Goal: Task Accomplishment & Management: Use online tool/utility

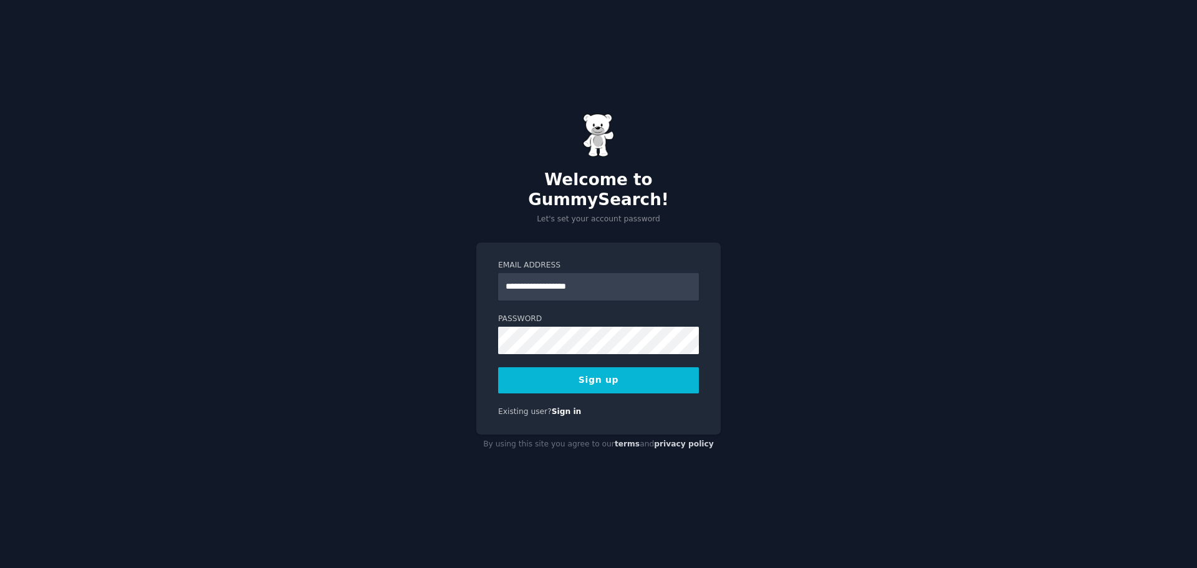
type input "**********"
click at [498, 367] on button "Sign up" at bounding box center [598, 380] width 201 height 26
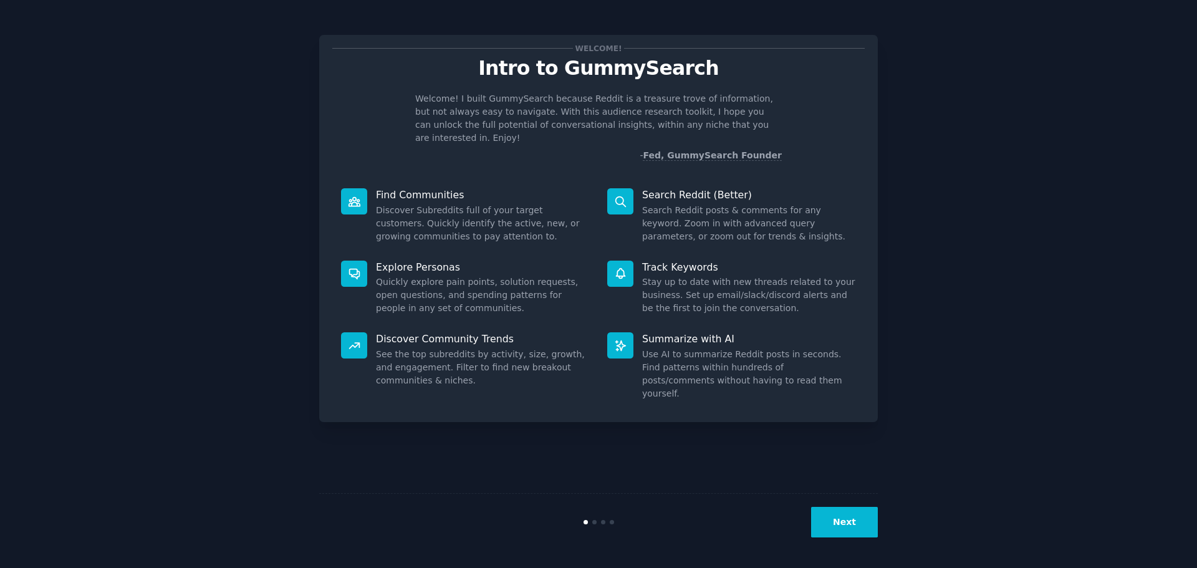
click at [846, 528] on button "Next" at bounding box center [844, 522] width 67 height 31
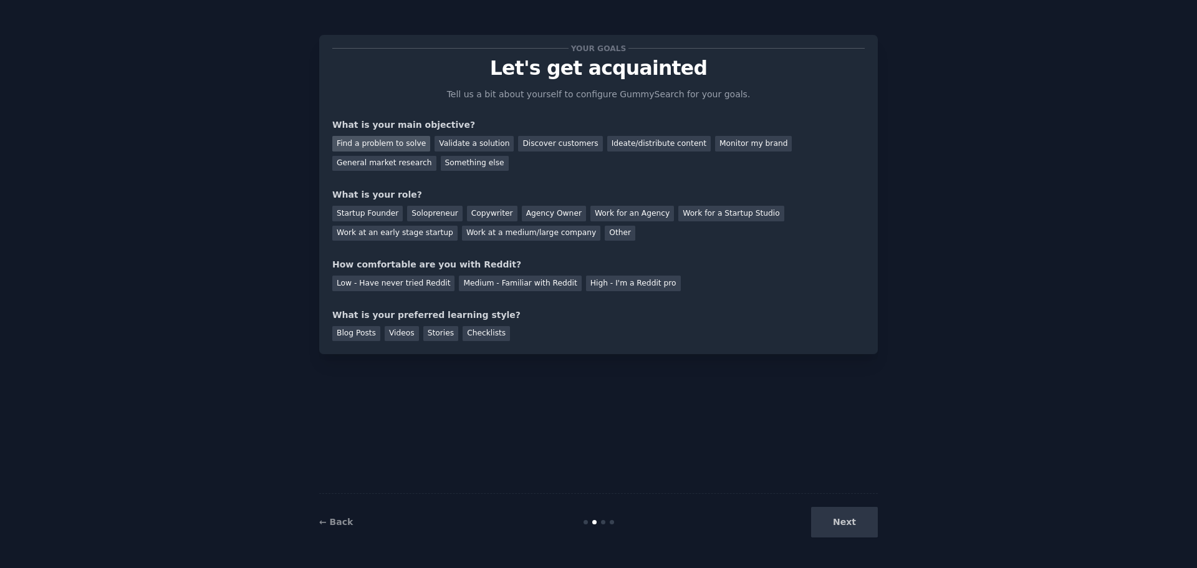
click at [400, 148] on div "Find a problem to solve" at bounding box center [381, 144] width 98 height 16
click at [462, 145] on div "Validate a solution" at bounding box center [473, 144] width 79 height 16
click at [436, 156] on div "General market research" at bounding box center [384, 164] width 104 height 16
click at [605, 237] on div "Other" at bounding box center [620, 234] width 31 height 16
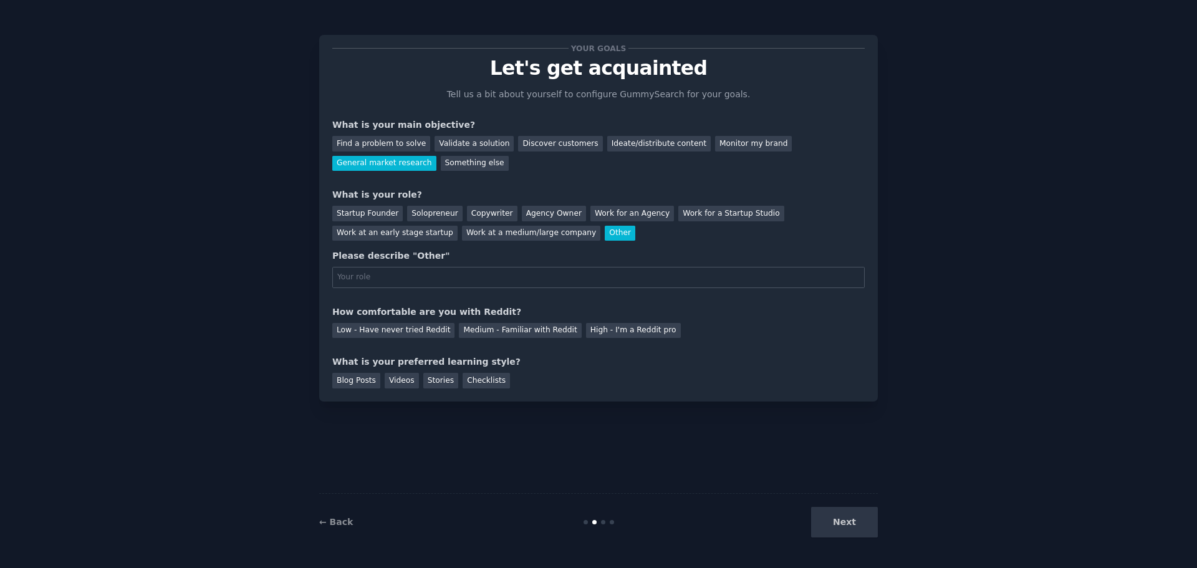
click at [565, 239] on div "Startup Founder Solopreneur Copywriter Agency Owner Work for an Agency Work for…" at bounding box center [598, 220] width 532 height 39
click at [418, 217] on div "Solopreneur" at bounding box center [434, 214] width 55 height 16
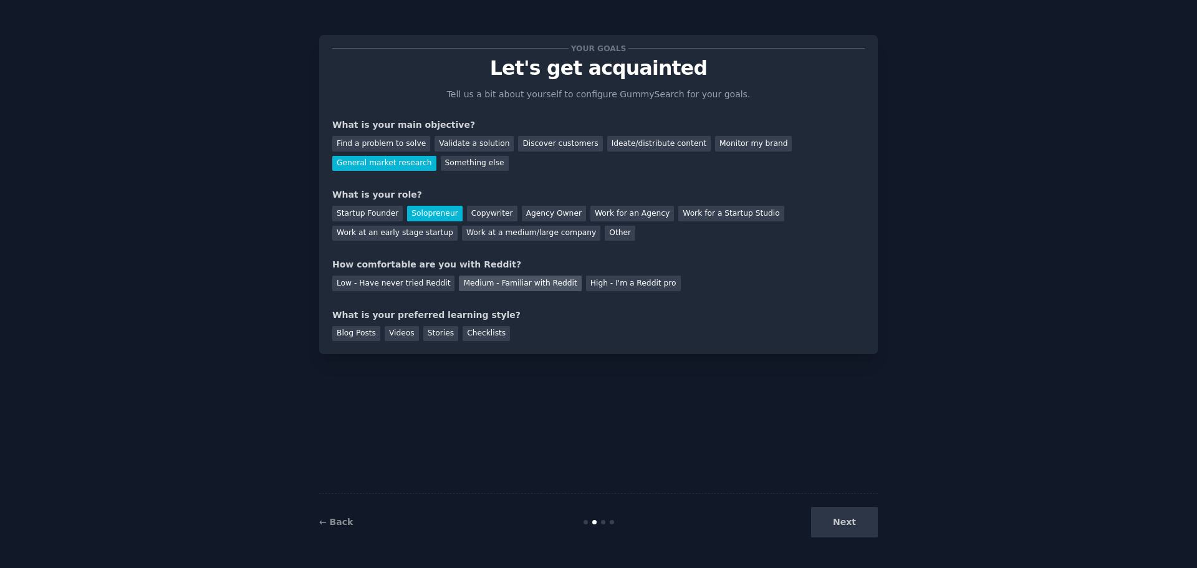
click at [536, 287] on div "Medium - Familiar with Reddit" at bounding box center [520, 284] width 122 height 16
click at [387, 332] on div "Videos" at bounding box center [402, 334] width 34 height 16
click at [357, 335] on div "Blog Posts" at bounding box center [356, 334] width 48 height 16
click at [485, 337] on div "Checklists" at bounding box center [486, 334] width 47 height 16
click at [860, 524] on button "Next" at bounding box center [844, 522] width 67 height 31
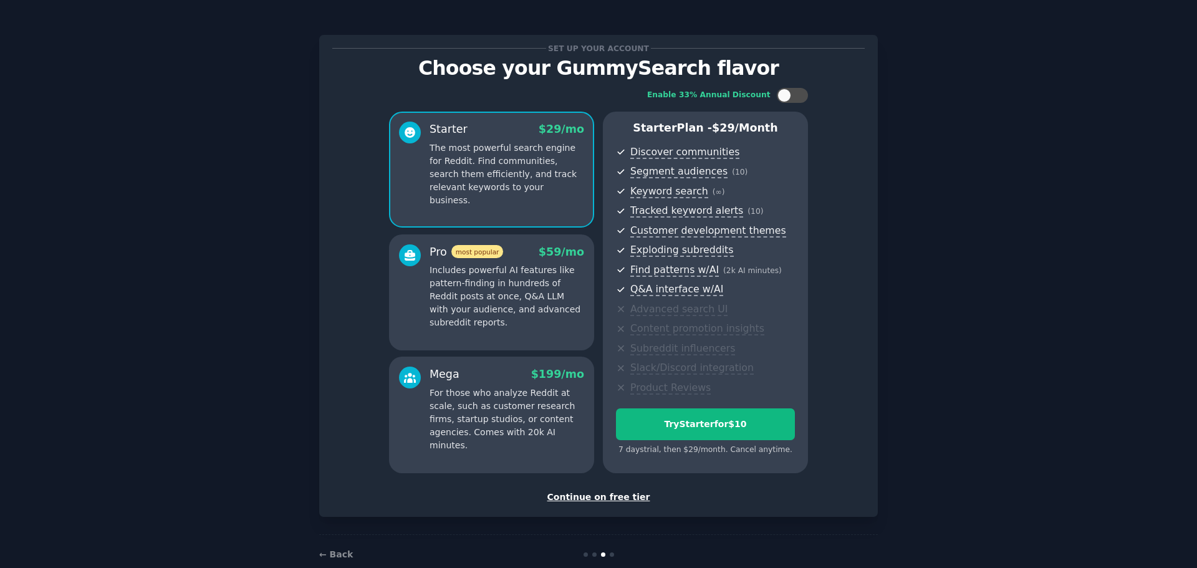
click at [610, 492] on div "Continue on free tier" at bounding box center [598, 497] width 532 height 13
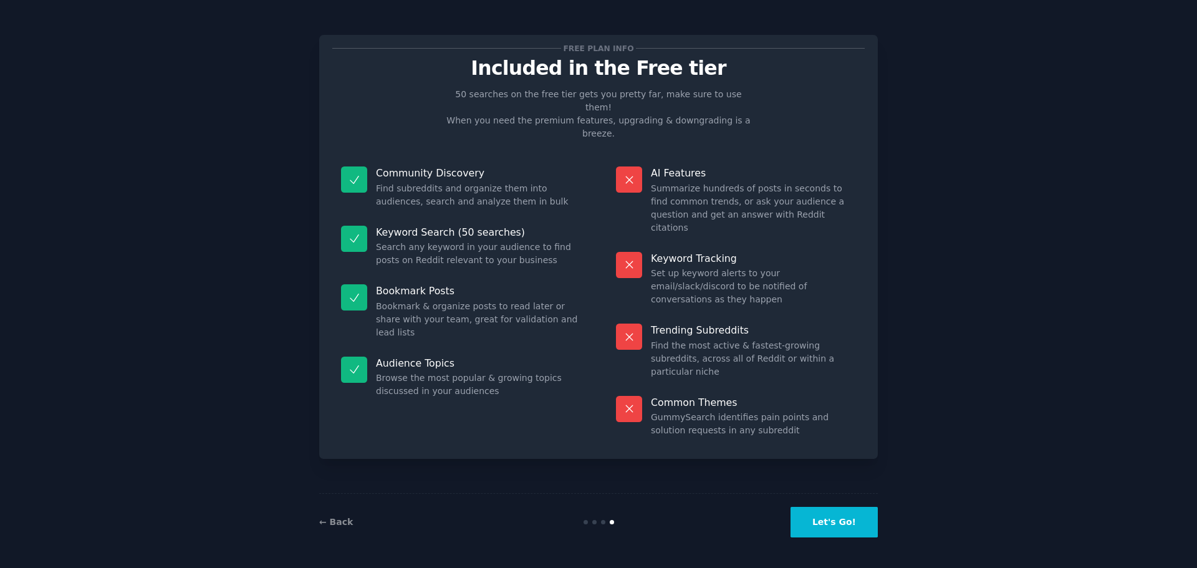
click at [845, 520] on button "Let's Go!" at bounding box center [833, 522] width 87 height 31
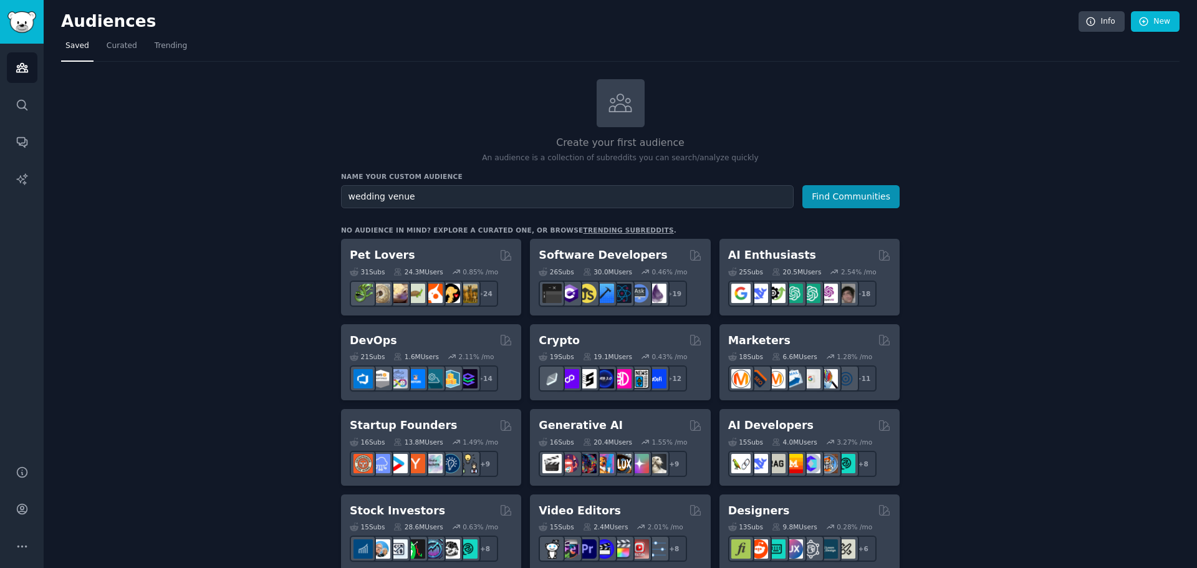
type input "wedding venue"
click at [802, 185] on button "Find Communities" at bounding box center [850, 196] width 97 height 23
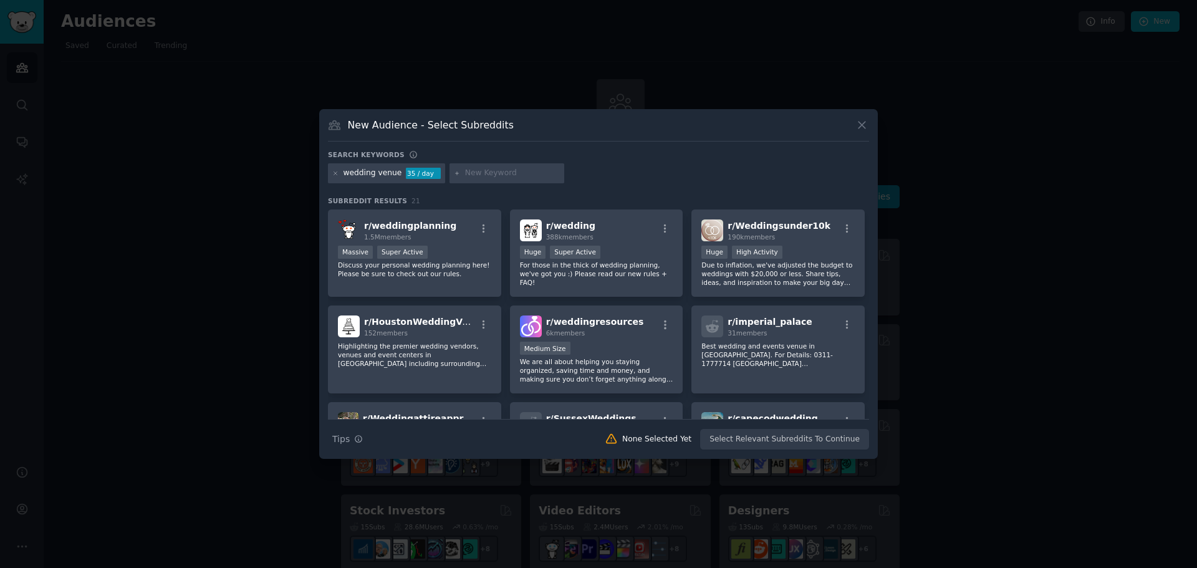
click at [861, 123] on icon at bounding box center [861, 124] width 13 height 13
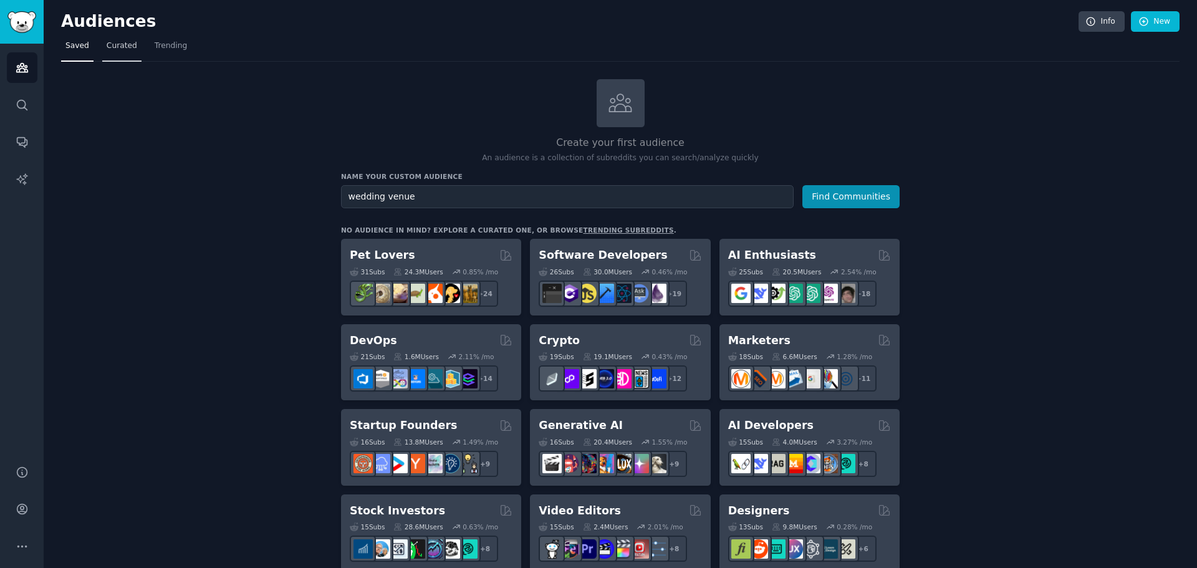
click at [117, 49] on span "Curated" at bounding box center [122, 46] width 31 height 11
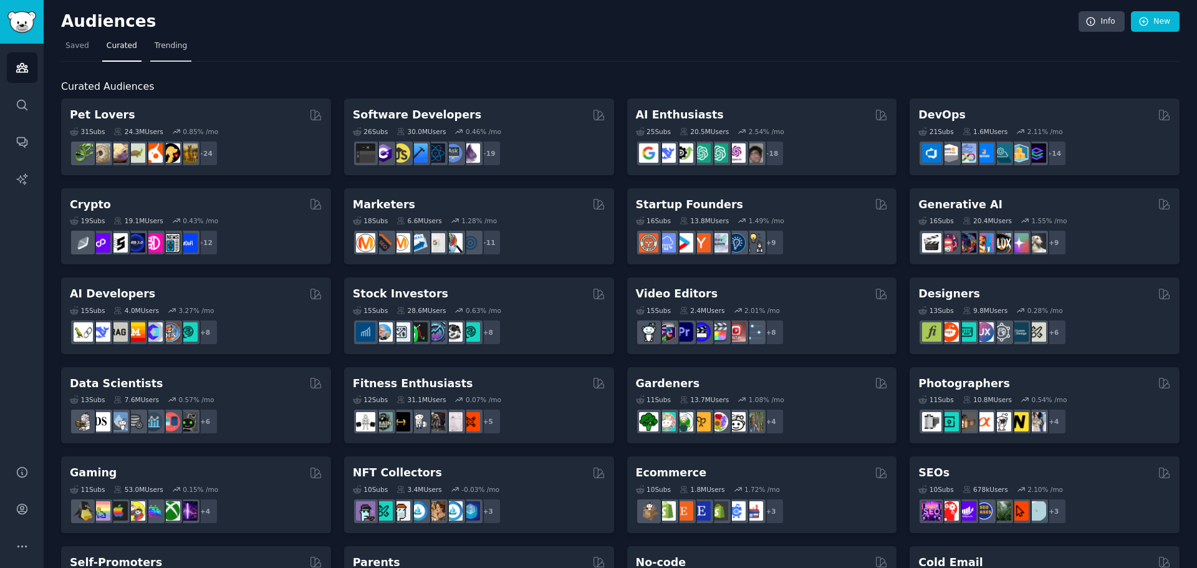
click at [165, 49] on span "Trending" at bounding box center [171, 46] width 32 height 11
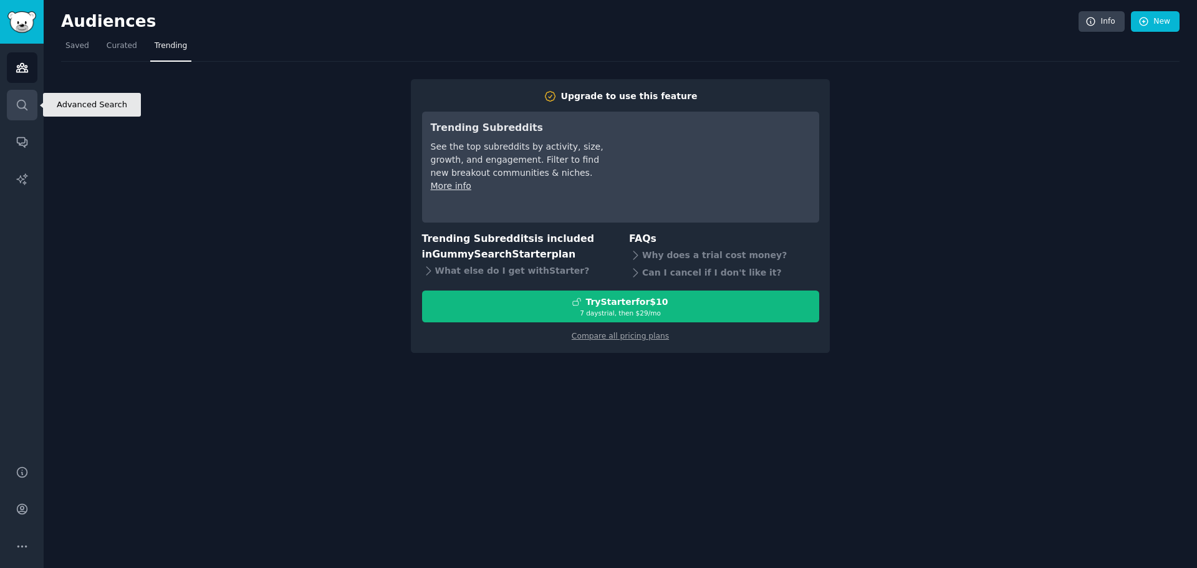
click at [24, 110] on icon "Sidebar" at bounding box center [22, 104] width 13 height 13
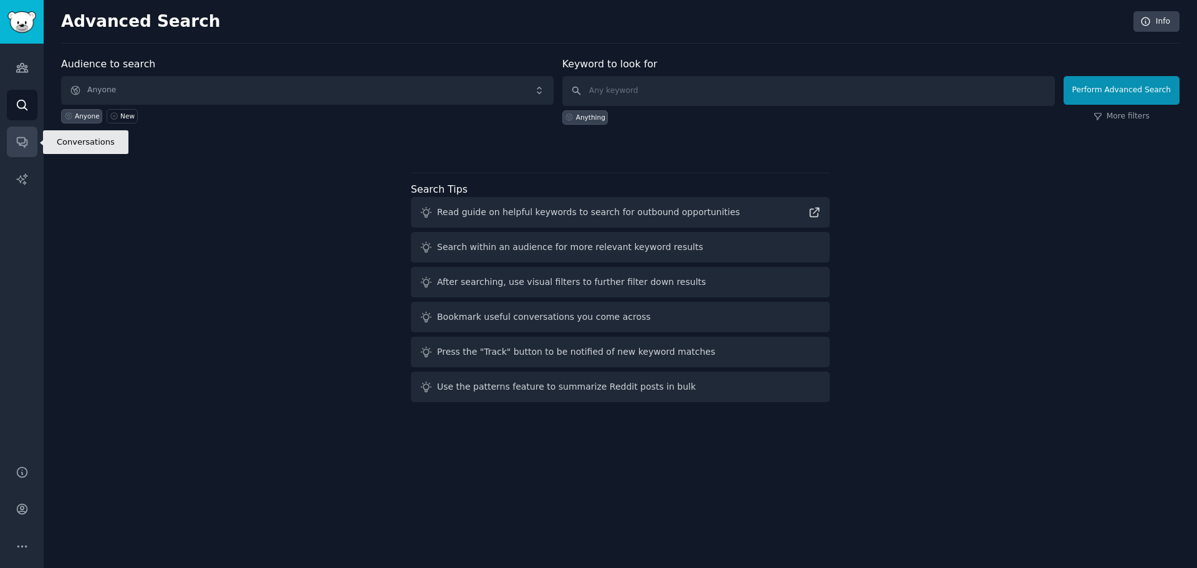
click at [27, 140] on icon "Sidebar" at bounding box center [22, 141] width 13 height 13
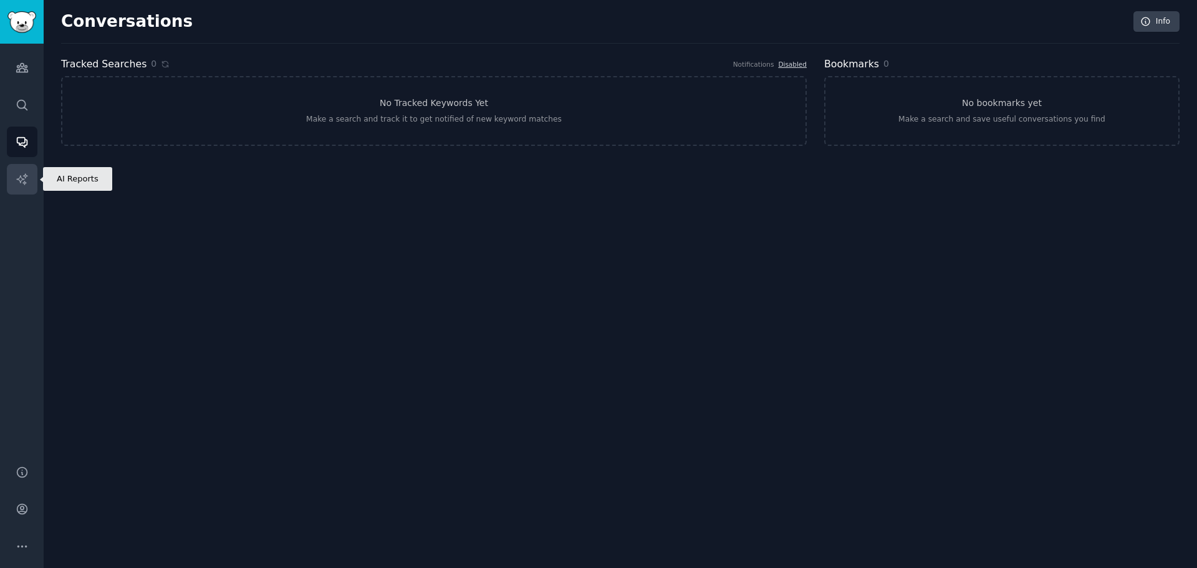
click at [27, 177] on icon "Sidebar" at bounding box center [22, 179] width 13 height 13
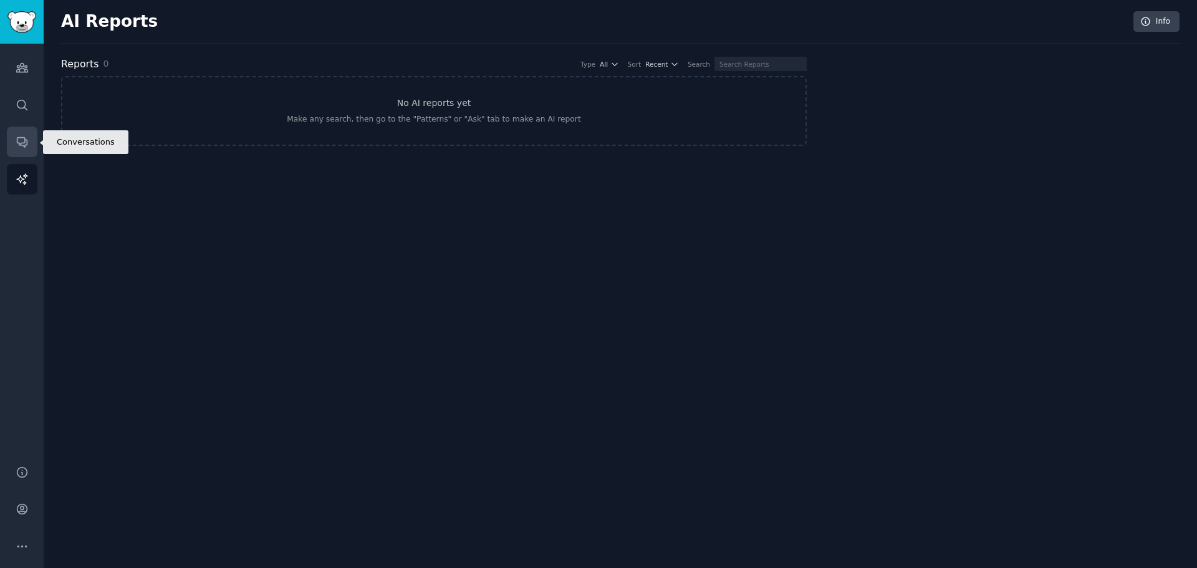
click at [21, 146] on icon "Sidebar" at bounding box center [22, 141] width 13 height 13
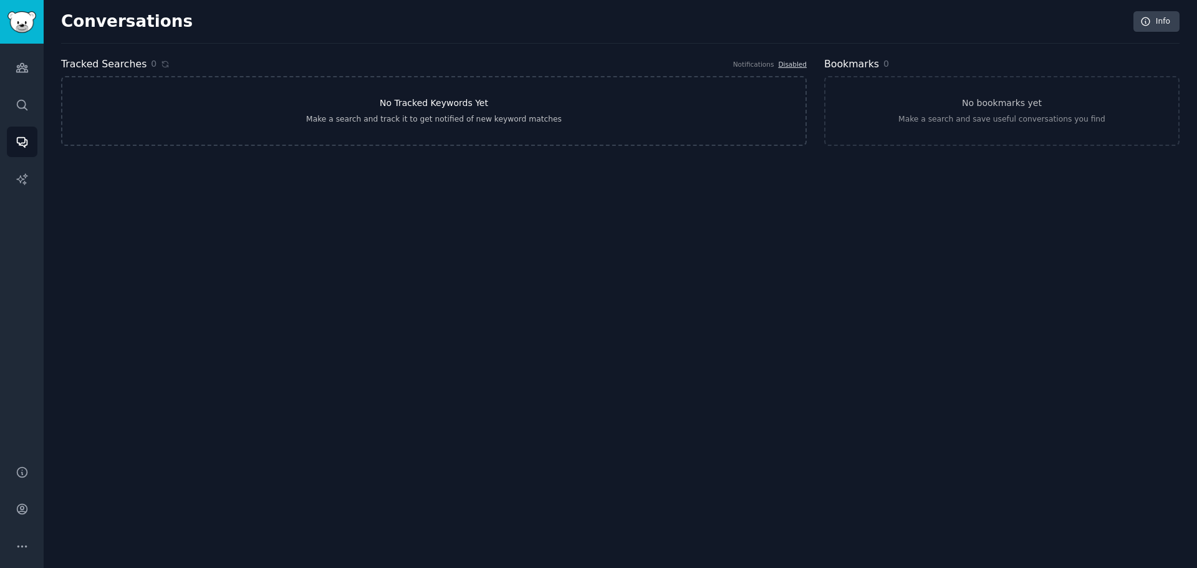
click at [331, 100] on link "No Tracked Keywords Yet Make a search and track it to get notified of new keywo…" at bounding box center [434, 111] width 746 height 70
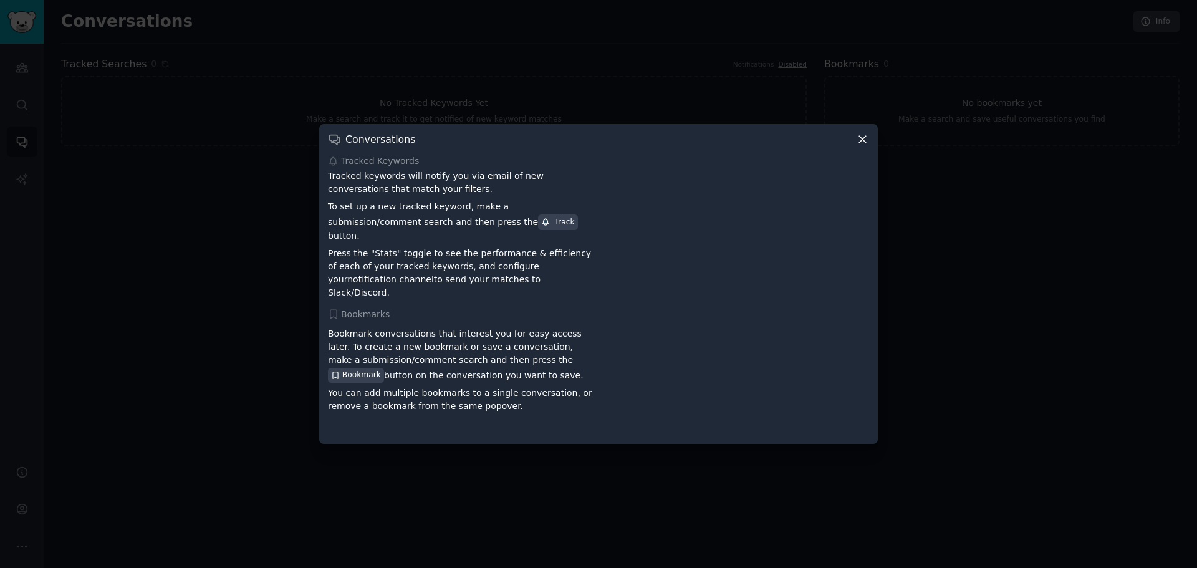
click at [866, 146] on icon at bounding box center [862, 139] width 13 height 13
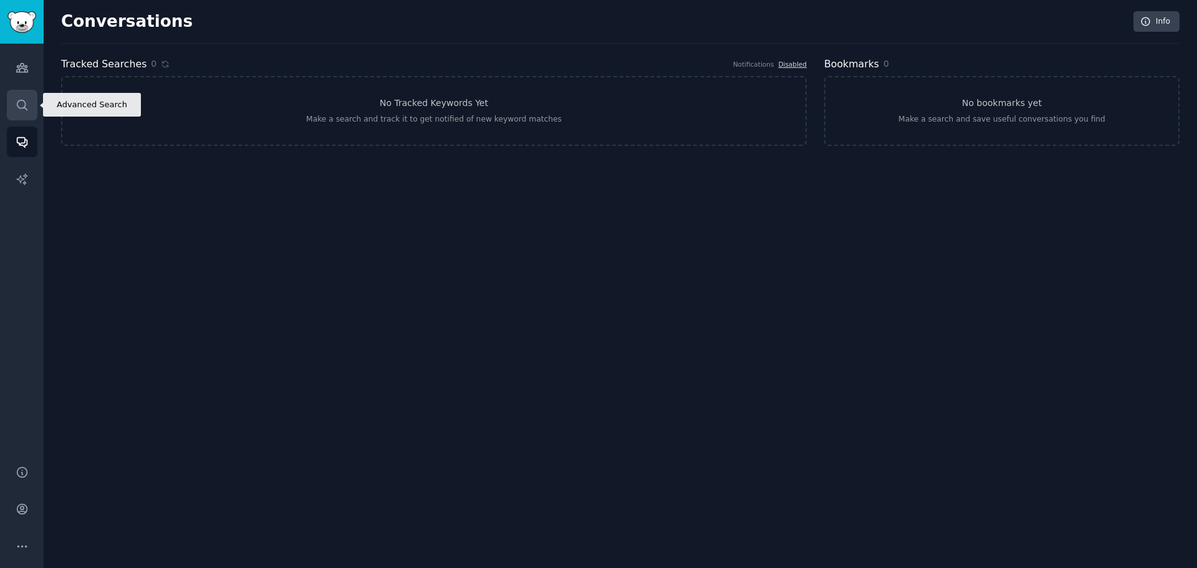
click at [34, 112] on link "Search" at bounding box center [22, 105] width 31 height 31
